Goal: Book appointment/travel/reservation

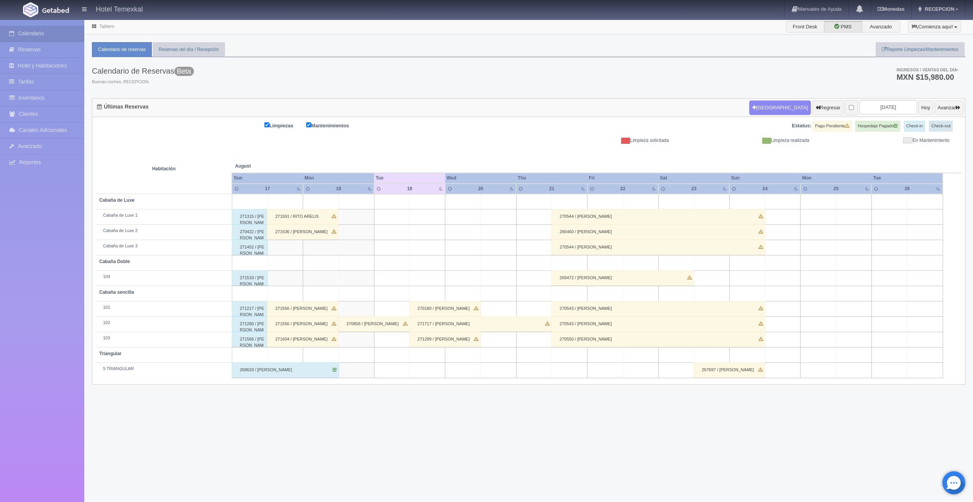
click at [778, 201] on td at bounding box center [783, 201] width 36 height 15
click at [780, 222] on button "Nueva Reserva" at bounding box center [785, 223] width 66 height 13
type input "24-08-2025"
type input "25-08-2025"
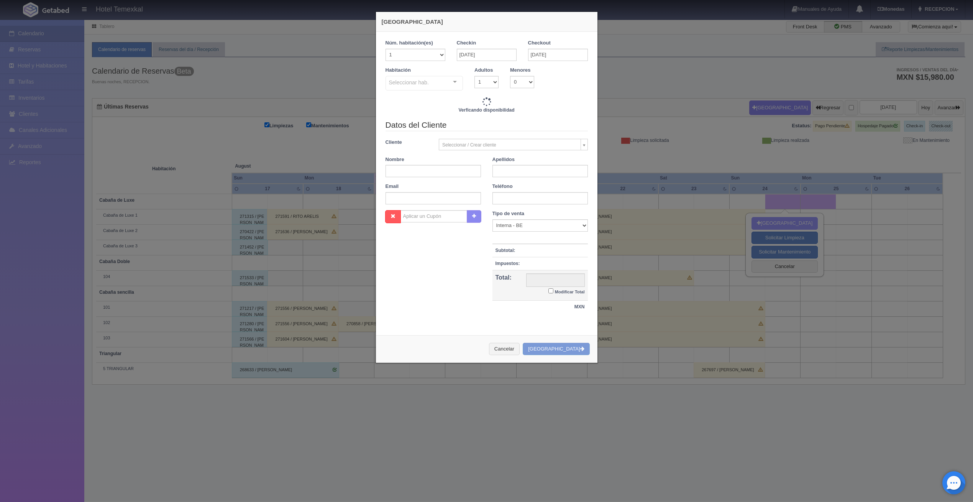
checkbox input "false"
type input "4800.00"
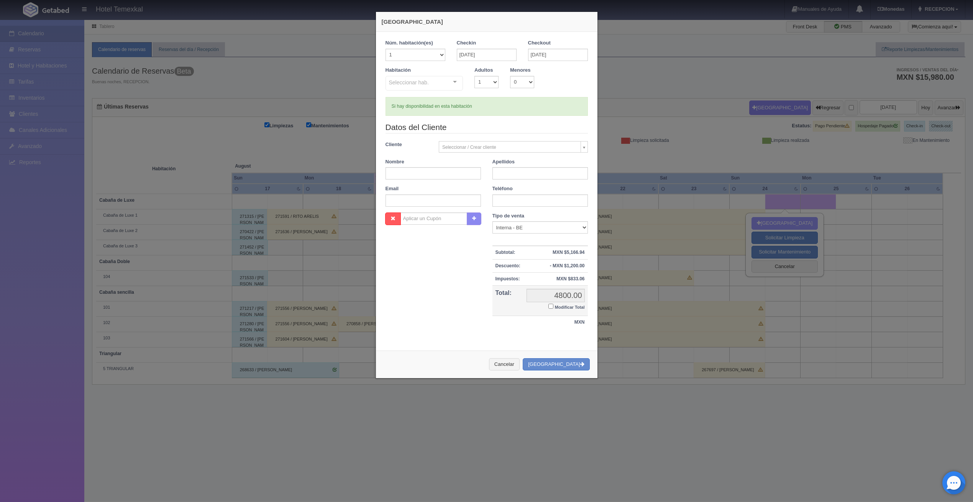
checkbox input "false"
click at [453, 82] on div at bounding box center [454, 81] width 15 height 11
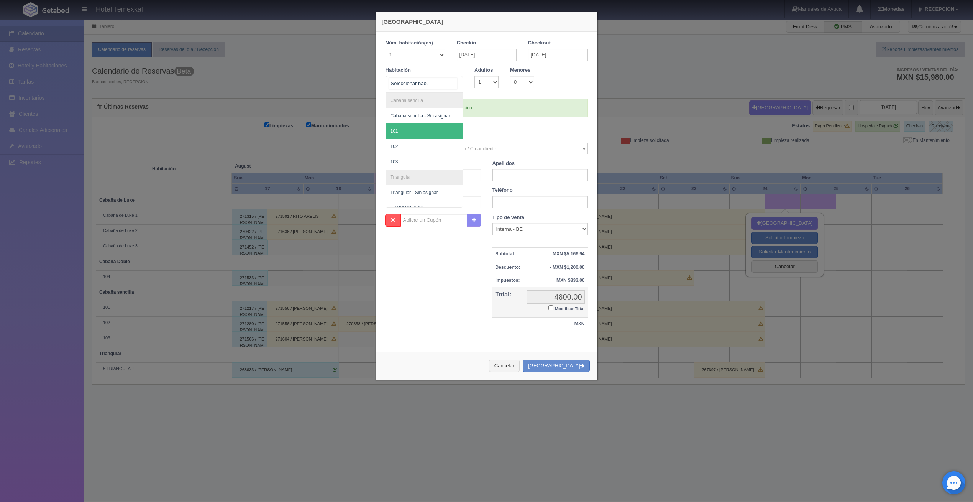
click at [397, 131] on span "101" at bounding box center [424, 130] width 77 height 15
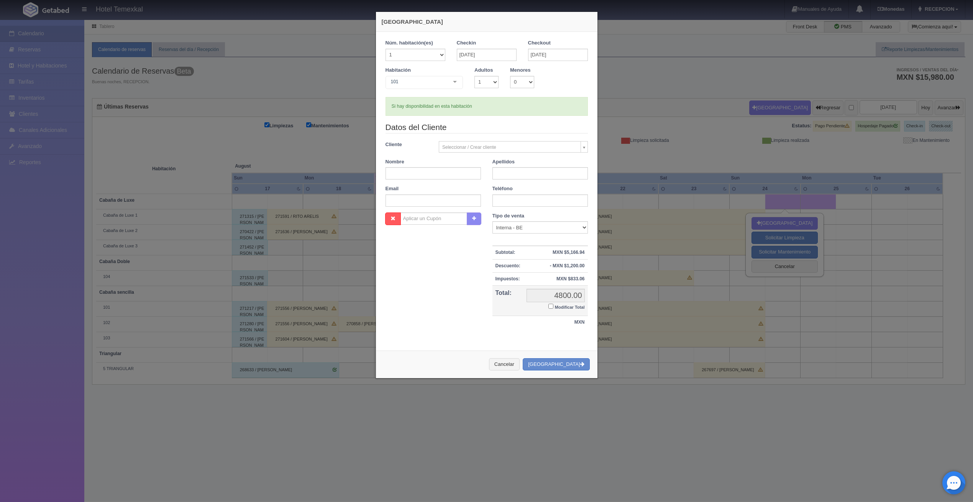
checkbox input "false"
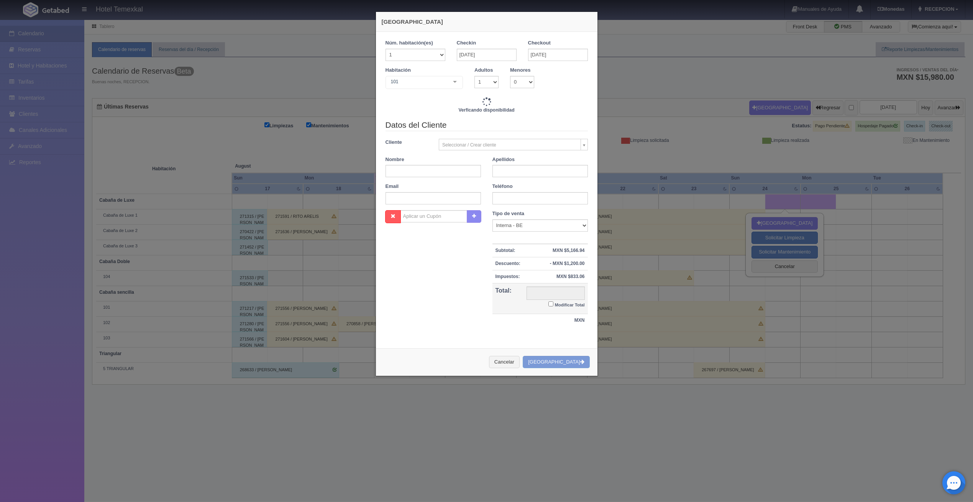
type input "3000.00"
checkbox input "false"
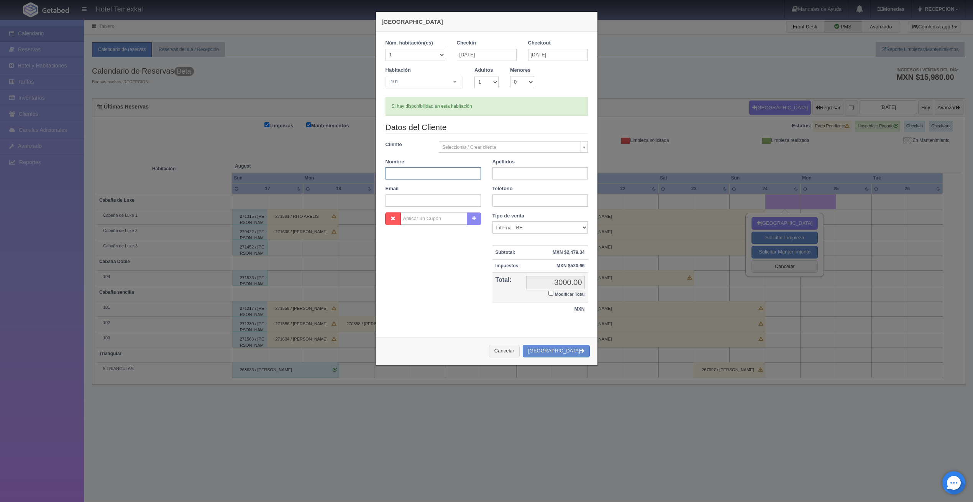
click at [421, 171] on input "text" at bounding box center [433, 173] width 95 height 12
type input "JENNIFER"
click at [520, 168] on input "text" at bounding box center [540, 173] width 95 height 12
type input "LAU"
click at [399, 296] on div "Nombre Cupón : Descuentos : Tipo de venta Correo Electronico Interna - BE Llama…" at bounding box center [487, 268] width 214 height 112
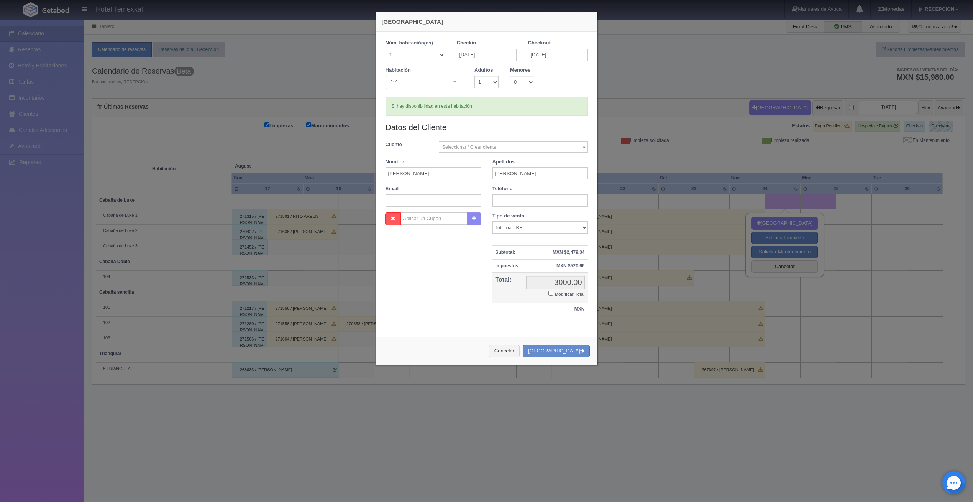
click at [548, 292] on input "Modificar Total" at bounding box center [550, 293] width 5 height 5
checkbox input "true"
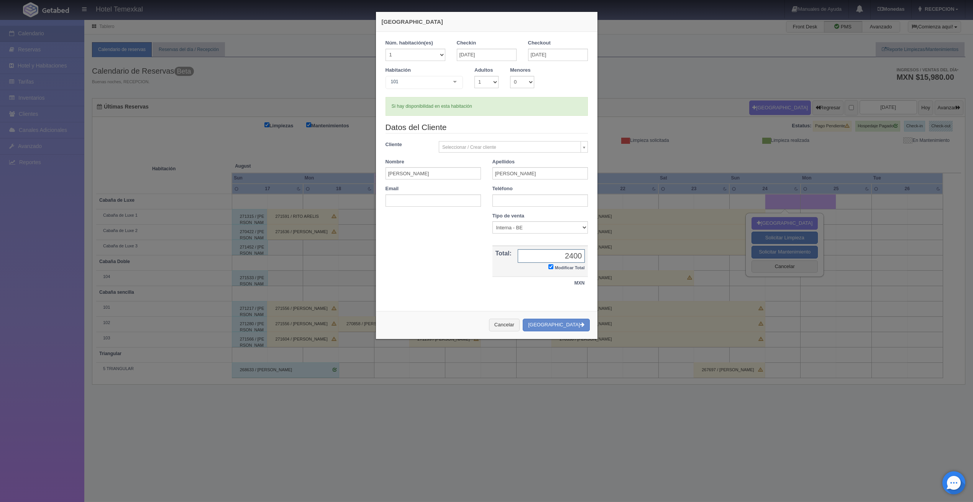
type input "2400"
click at [575, 306] on div "Nueva Reserva Núm. habitación(es) 1 2 3 4 5 6 7 8 9 10 11 12 13 14 15 16 17 18 …" at bounding box center [487, 175] width 222 height 328
click at [562, 323] on button "Crear Reserva" at bounding box center [556, 324] width 67 height 13
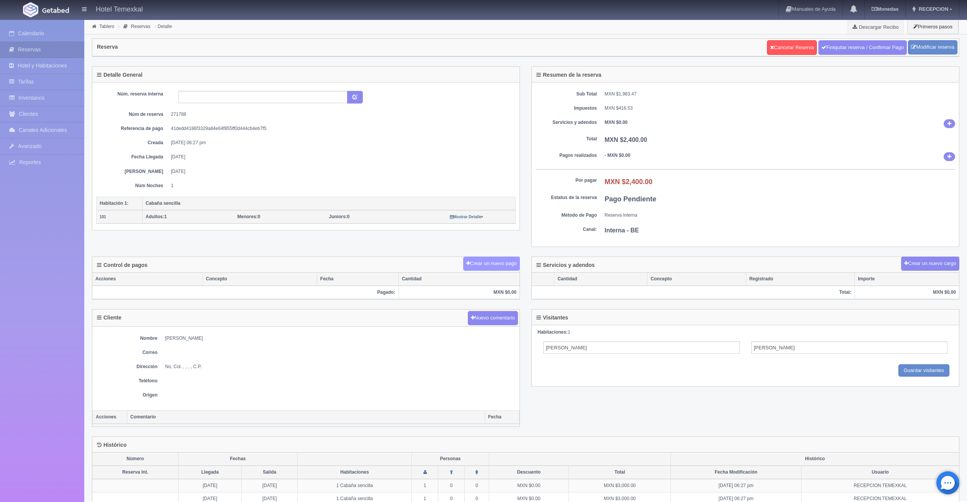
click at [487, 261] on button "Crear un nuevo pago" at bounding box center [491, 263] width 57 height 14
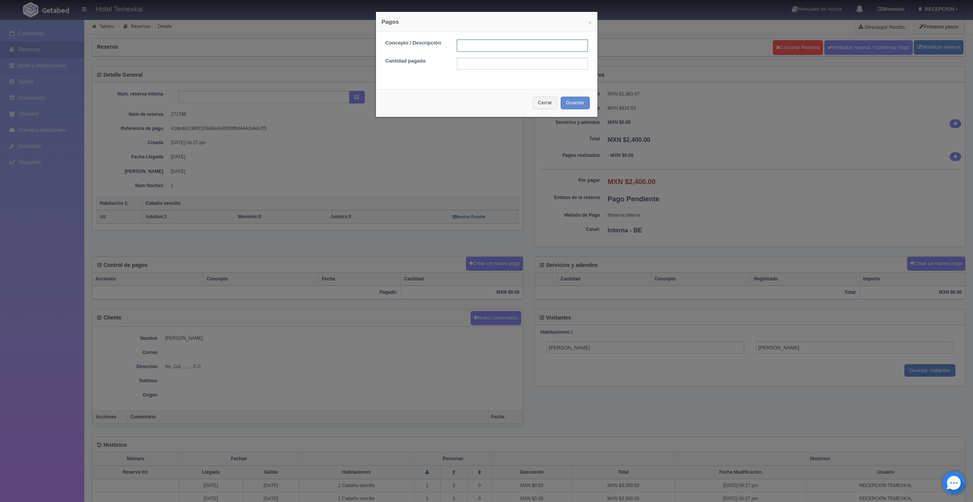
click at [464, 45] on input "text" at bounding box center [522, 45] width 131 height 12
type input "PAGO COMPLETO"
click at [485, 65] on input "text" at bounding box center [522, 63] width 131 height 12
type input "2400"
click at [425, 89] on div "Cerrar Guardar" at bounding box center [487, 103] width 222 height 28
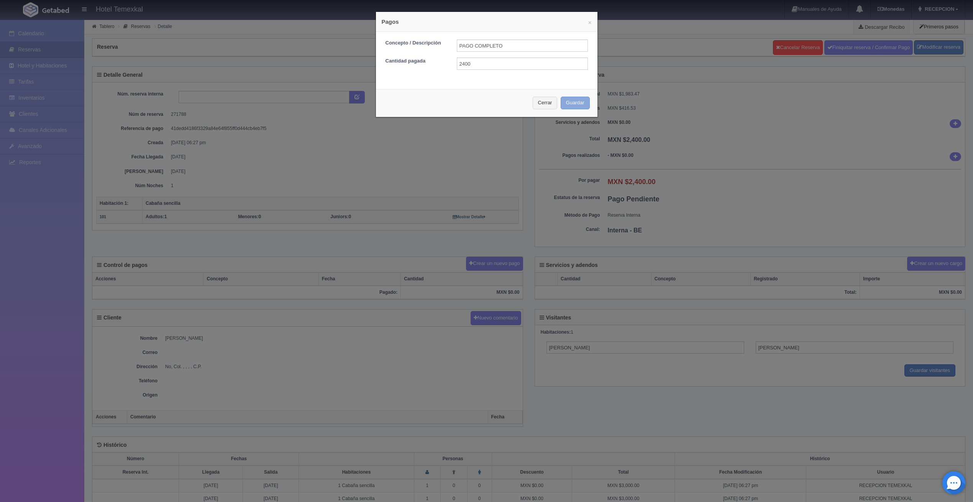
click at [576, 98] on button "Guardar" at bounding box center [575, 103] width 29 height 13
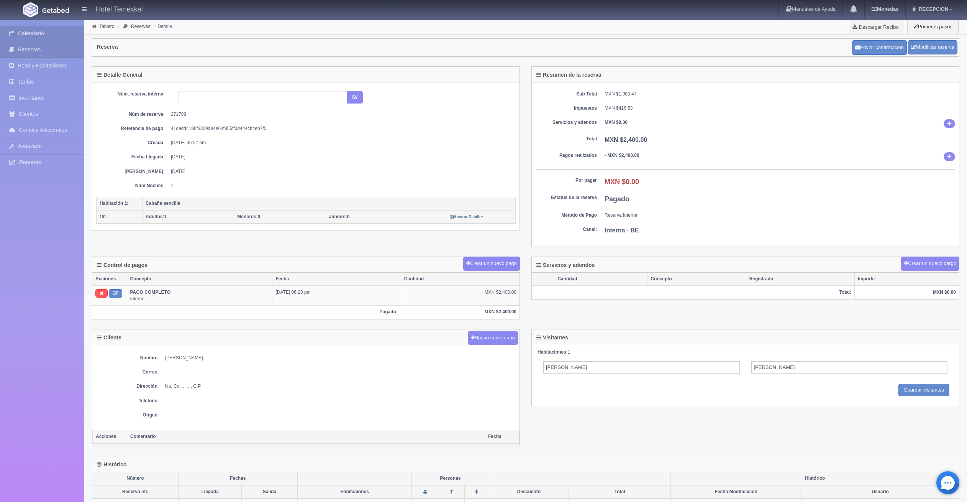
click at [43, 31] on link "Calendario" at bounding box center [42, 34] width 84 height 16
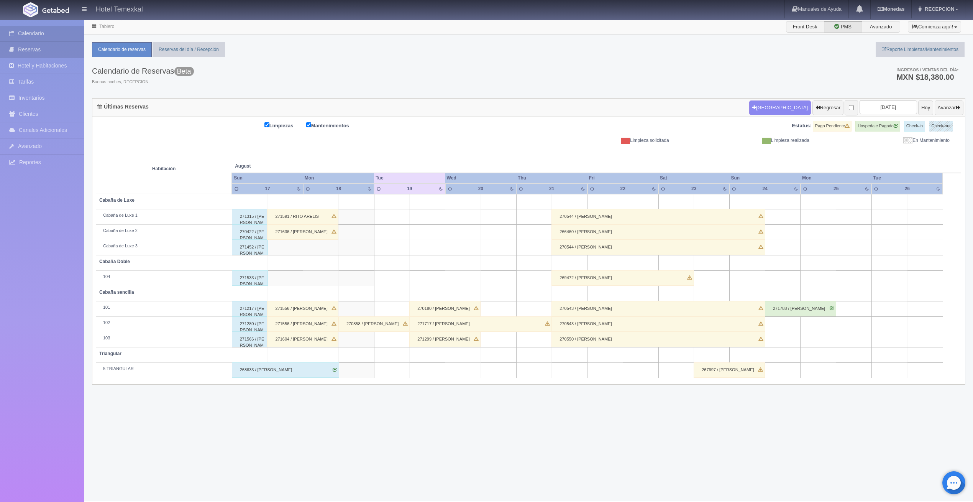
click at [41, 49] on link "Reservas" at bounding box center [42, 50] width 84 height 16
